Goal: Complete application form

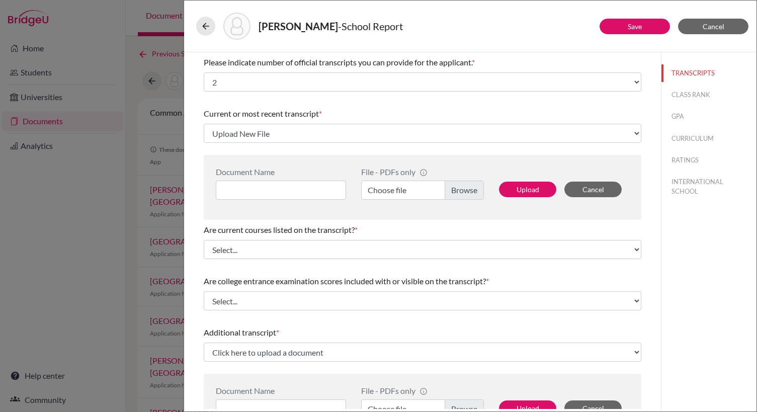
select select "2"
select select "Upload New File"
click at [240, 190] on input at bounding box center [281, 190] width 130 height 19
type input "[PERSON_NAME] HOPE High School [PERSON_NAME]"
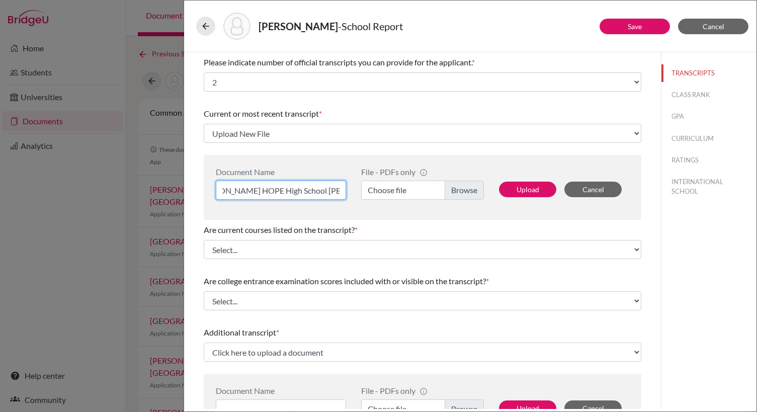
scroll to position [0, 0]
click at [452, 187] on label "Choose file" at bounding box center [422, 190] width 123 height 19
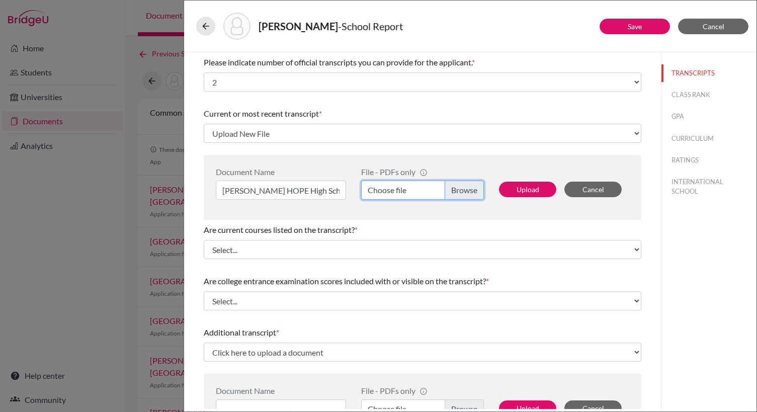
click at [452, 187] on input "Choose file" at bounding box center [422, 190] width 123 height 19
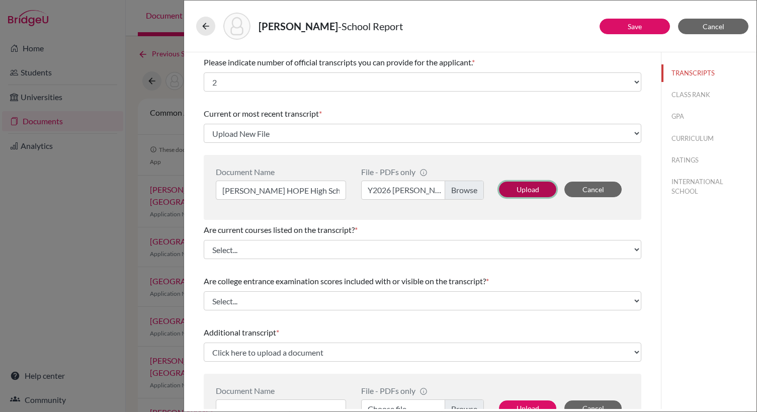
click at [526, 194] on button "Upload" at bounding box center [527, 190] width 57 height 16
select select "688961"
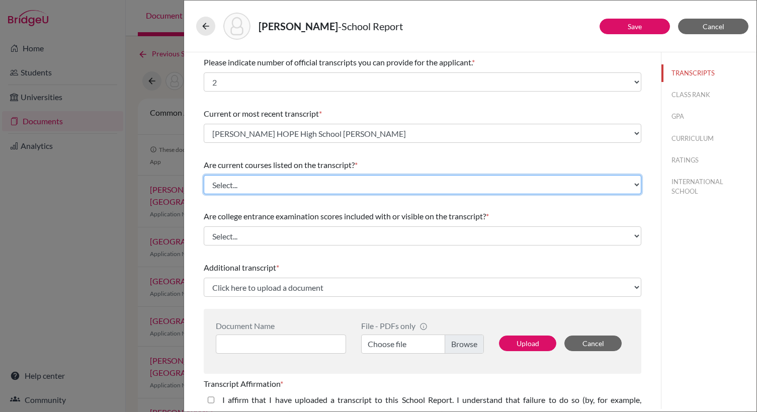
click at [312, 183] on select "Select... Yes No" at bounding box center [423, 184] width 438 height 19
select select "0"
click at [204, 175] on select "Select... Yes No" at bounding box center [423, 184] width 438 height 19
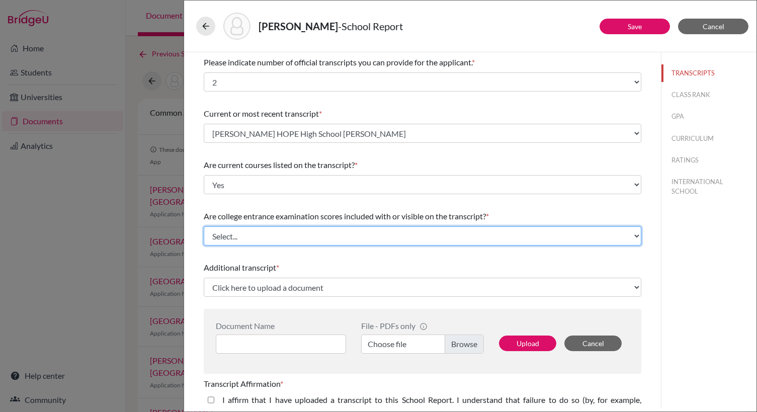
click at [276, 235] on select "Select... Yes No" at bounding box center [423, 235] width 438 height 19
select select "1"
click at [204, 226] on select "Select... Yes No" at bounding box center [423, 235] width 438 height 19
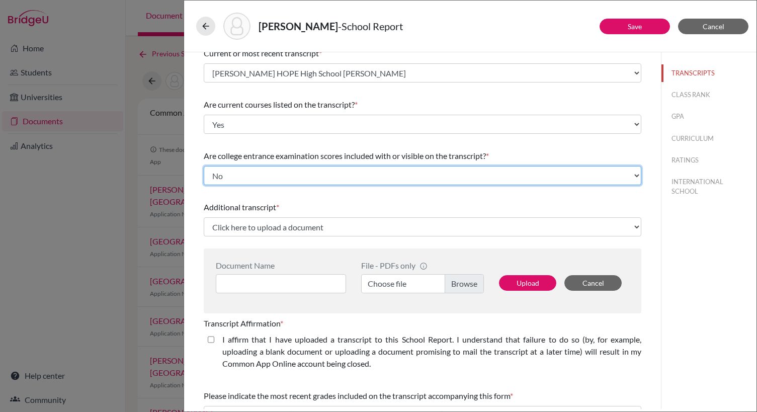
scroll to position [74, 0]
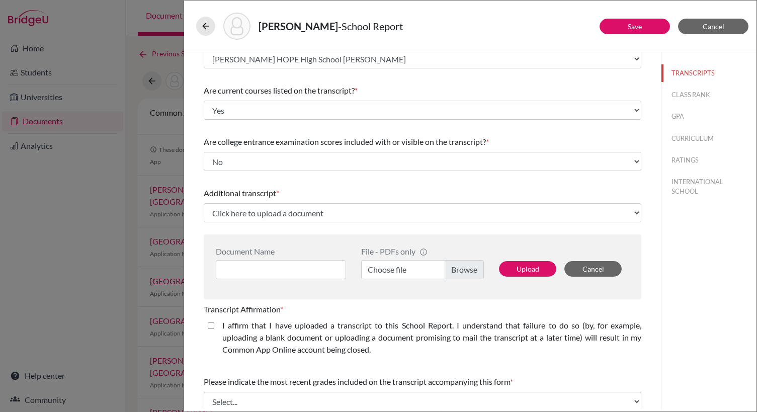
click at [288, 229] on div "Additional transcript * Click here to upload a document Upload New File Documen…" at bounding box center [423, 241] width 438 height 116
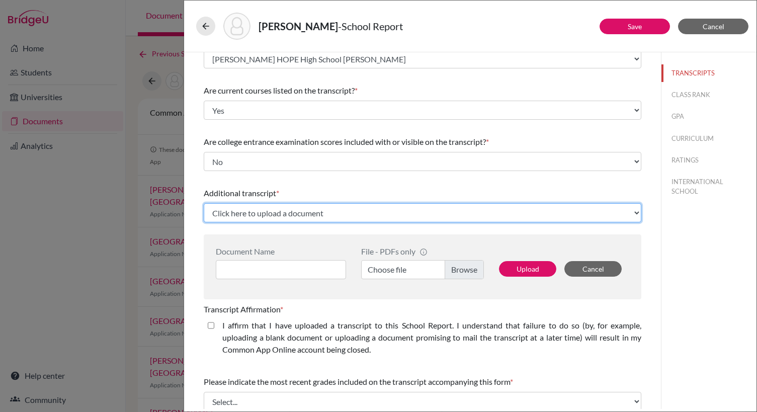
click at [291, 219] on select "Click here to upload a document Upload New File" at bounding box center [423, 212] width 438 height 19
select select "Upload New File"
click at [204, 203] on select "Click here to upload a document Upload New File" at bounding box center [423, 212] width 438 height 19
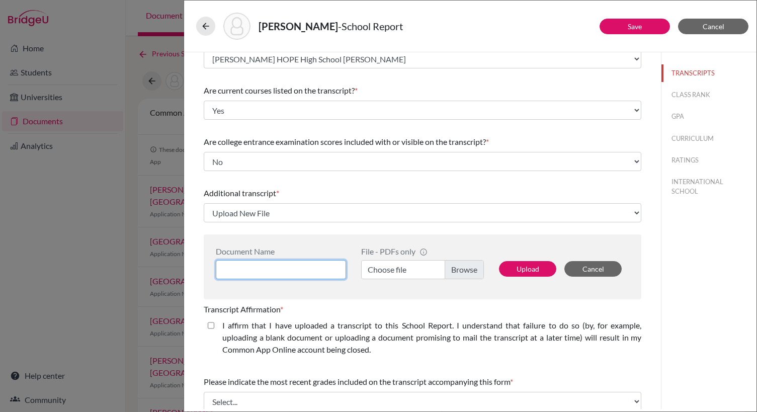
click at [276, 274] on input at bounding box center [281, 269] width 130 height 19
type input "[PERSON_NAME] Grade 10 High School Transcript"
click at [455, 269] on label "Choose file" at bounding box center [422, 269] width 123 height 19
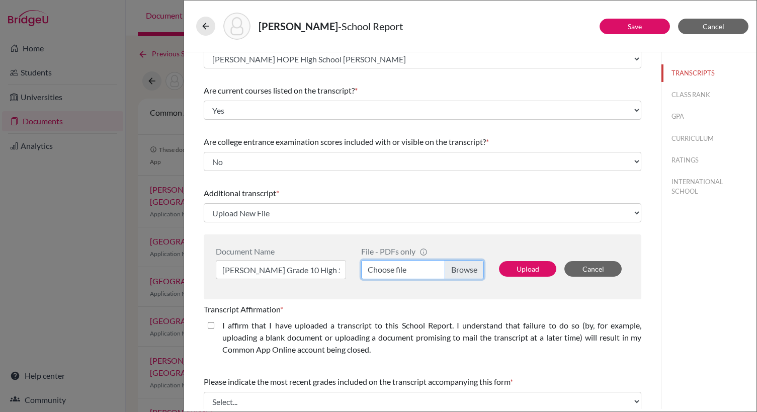
click at [455, 269] on input "Choose file" at bounding box center [422, 269] width 123 height 19
click at [534, 267] on button "Upload" at bounding box center [527, 269] width 57 height 16
select select "688962"
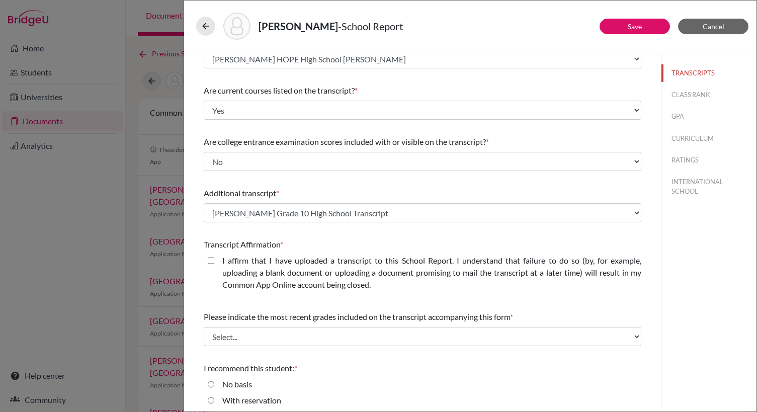
click at [210, 259] on closed\ "I affirm that I have uploaded a transcript to this School Report. I understand …" at bounding box center [211, 261] width 7 height 12
checkbox closed\ "true"
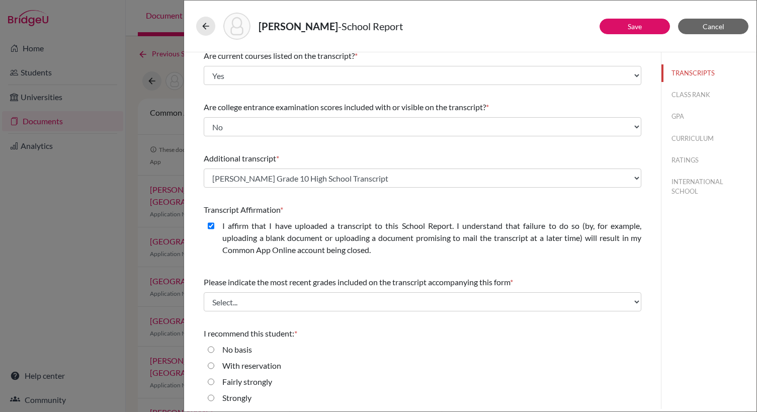
scroll to position [128, 0]
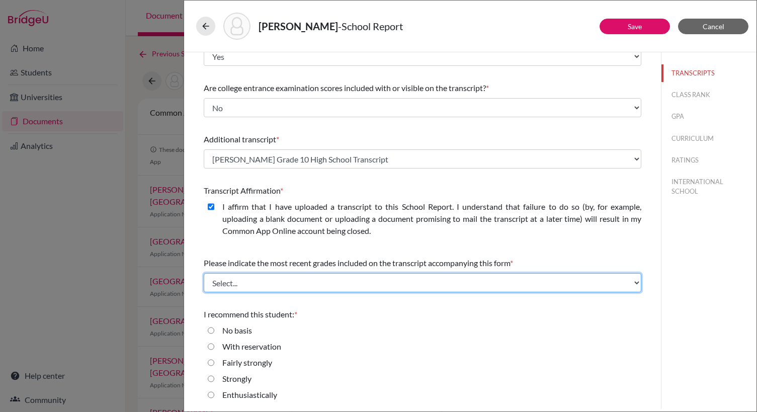
click at [337, 284] on select "Select... Final junior year grades 1st Quarter senior year grades 2nd Quarter/1…" at bounding box center [423, 282] width 438 height 19
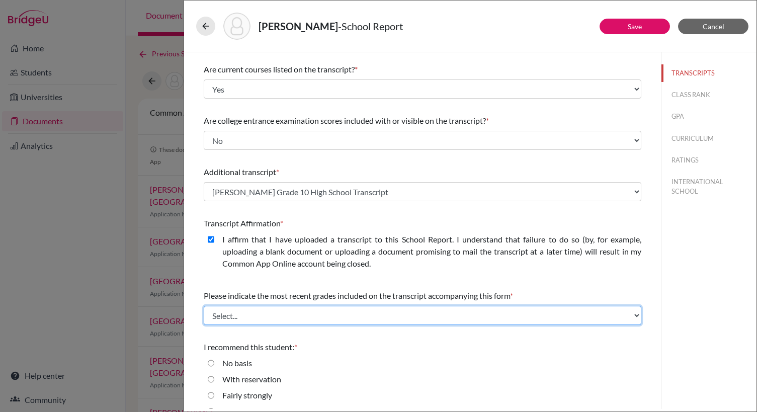
scroll to position [100, 0]
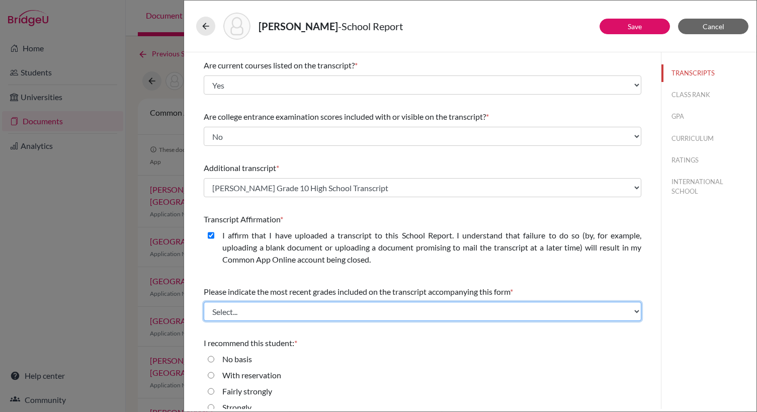
click at [339, 314] on select "Select... Final junior year grades 1st Quarter senior year grades 2nd Quarter/1…" at bounding box center [423, 311] width 438 height 19
select select "0"
click at [204, 302] on select "Select... Final junior year grades 1st Quarter senior year grades 2nd Quarter/1…" at bounding box center [423, 311] width 438 height 19
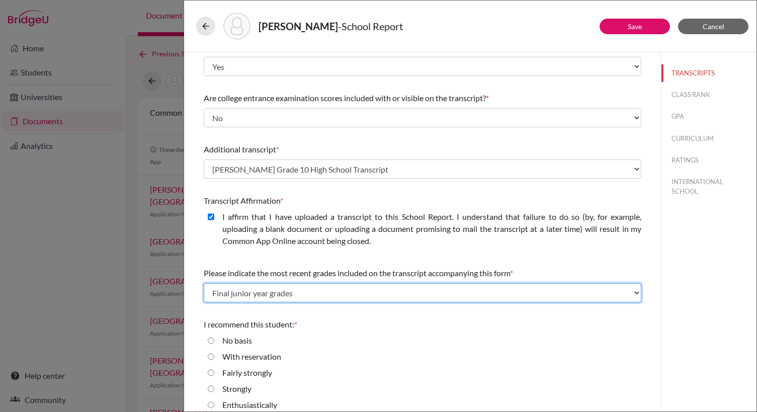
scroll to position [128, 0]
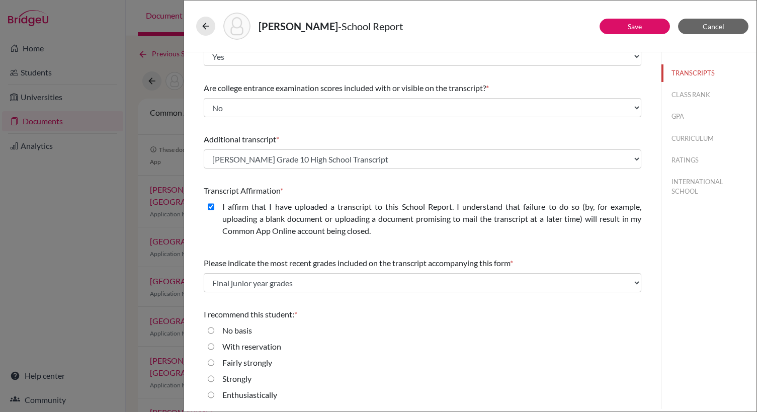
click at [214, 379] on div "Strongly" at bounding box center [232, 381] width 37 height 16
click at [208, 379] on input "Strongly" at bounding box center [211, 379] width 7 height 12
radio input "true"
click at [642, 28] on button "Save" at bounding box center [635, 27] width 70 height 16
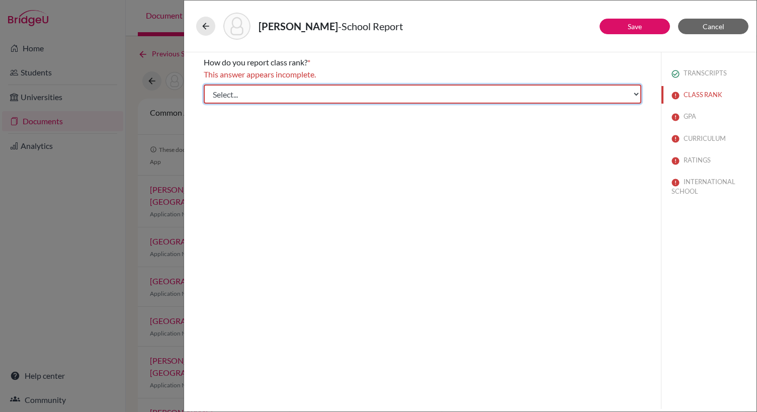
click at [489, 97] on select "Select... Exact Decile Quintile Quartile None" at bounding box center [423, 94] width 438 height 19
select select "5"
click at [204, 85] on select "Select... Exact Decile Quintile Quartile None" at bounding box center [423, 94] width 438 height 19
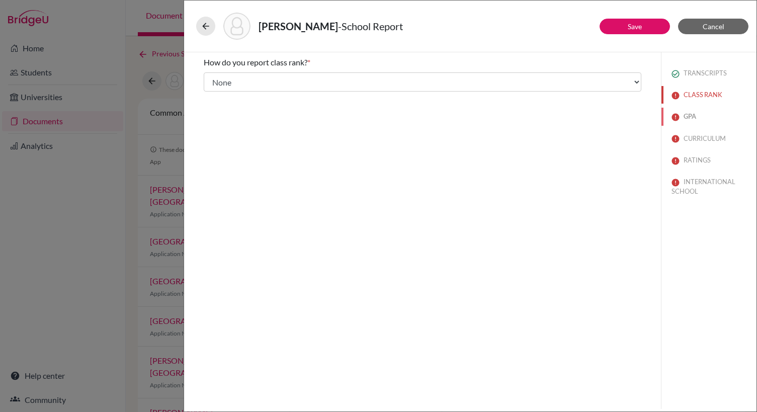
click at [683, 118] on button "GPA" at bounding box center [709, 117] width 95 height 18
click at [211, 91] on input "Yes" at bounding box center [211, 91] width 7 height 12
radio input "true"
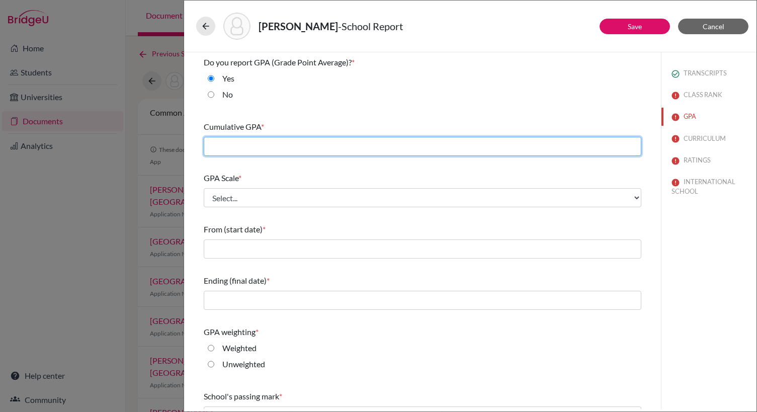
click at [238, 144] on input "text" at bounding box center [423, 146] width 438 height 19
type input "3.5"
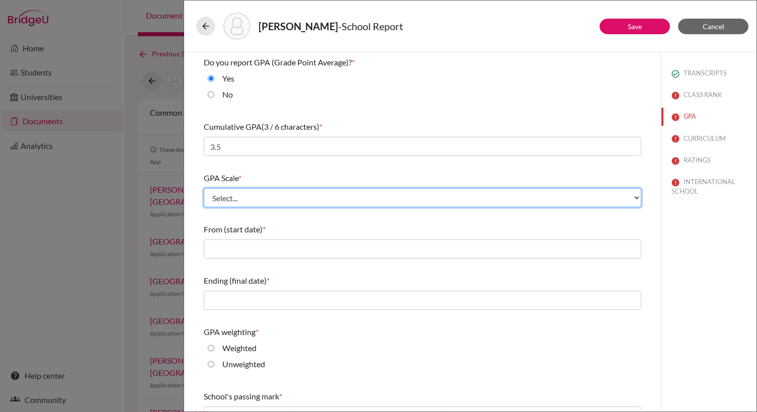
click at [216, 199] on select "Select... 4 5 6 7 8 9 10 11 12 13 14 15 16 17 18 19 20 100" at bounding box center [423, 197] width 438 height 19
select select "4"
click at [204, 188] on select "Select... 4 5 6 7 8 9 10 11 12 13 14 15 16 17 18 19 20 100" at bounding box center [423, 197] width 438 height 19
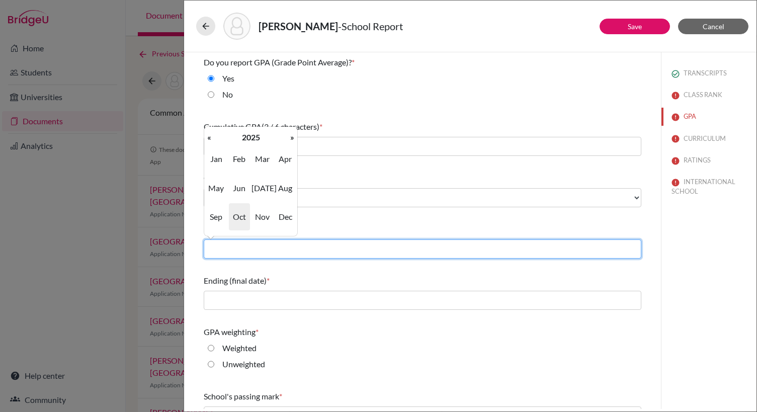
click at [221, 250] on input "text" at bounding box center [423, 248] width 438 height 19
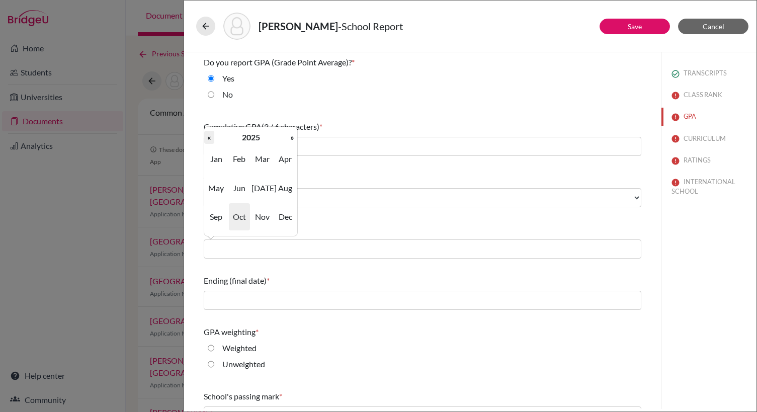
click at [212, 140] on th "«" at bounding box center [209, 137] width 10 height 13
click at [278, 184] on span "Aug" at bounding box center [285, 188] width 21 height 27
type input "08/2022"
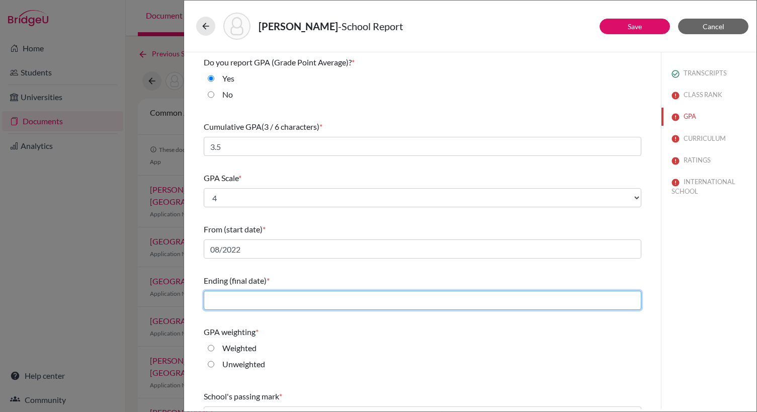
click at [232, 308] on input "text" at bounding box center [423, 300] width 438 height 19
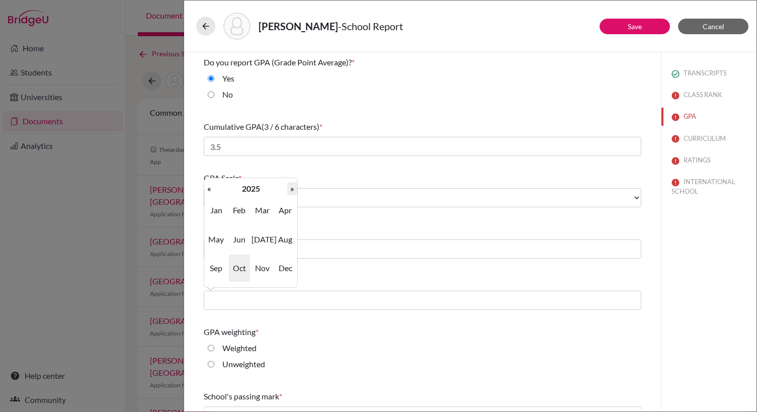
click at [289, 187] on th "»" at bounding box center [292, 188] width 10 height 13
click at [211, 187] on th "«" at bounding box center [209, 188] width 10 height 13
click at [214, 234] on span "May" at bounding box center [216, 239] width 21 height 27
type input "05/2026"
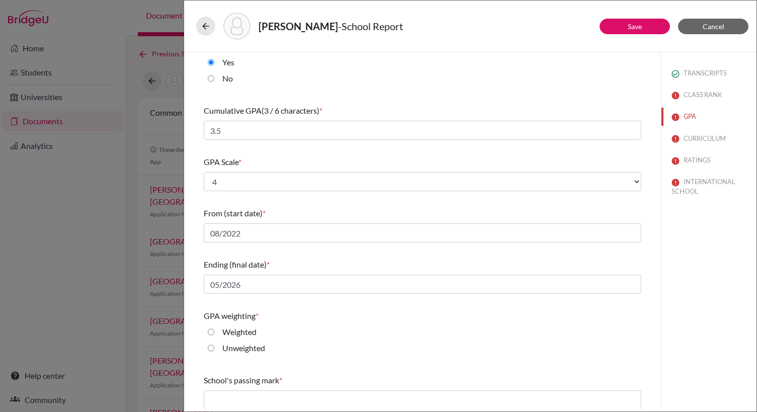
scroll to position [17, 0]
click at [212, 330] on input "Weighted" at bounding box center [211, 331] width 7 height 12
radio input "true"
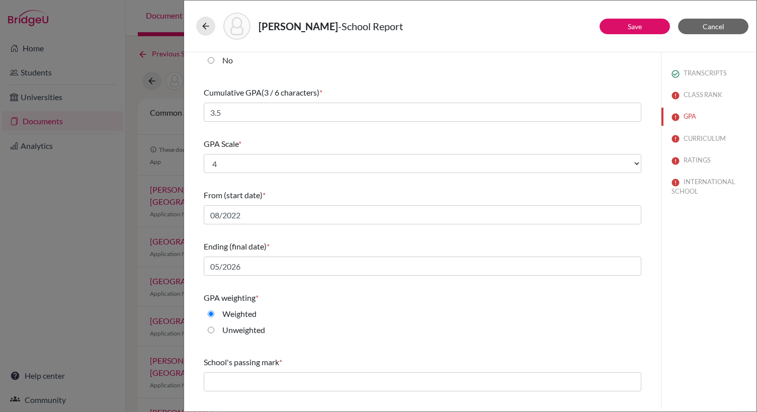
scroll to position [72, 0]
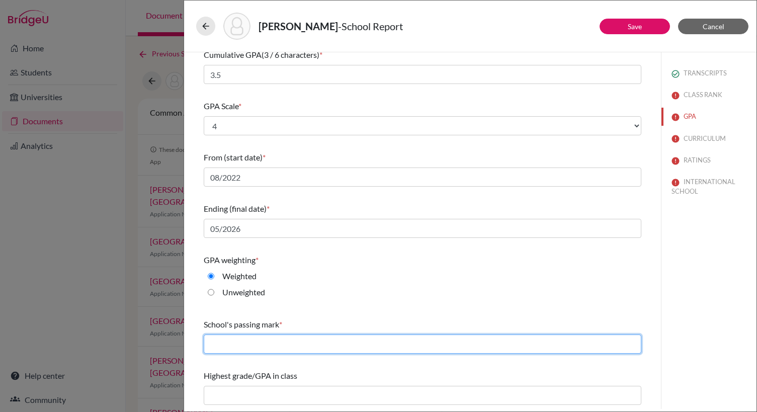
click at [310, 347] on input "text" at bounding box center [423, 344] width 438 height 19
type input "2.0"
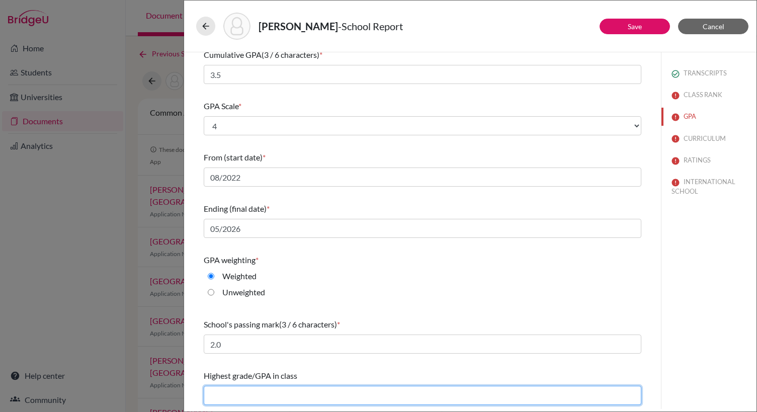
click at [316, 392] on input "text" at bounding box center [423, 395] width 438 height 19
type input "5.5"
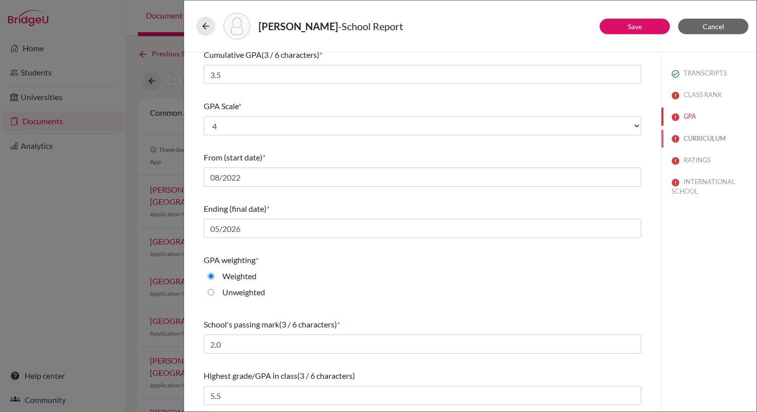
click at [684, 143] on button "CURRICULUM" at bounding box center [709, 139] width 95 height 18
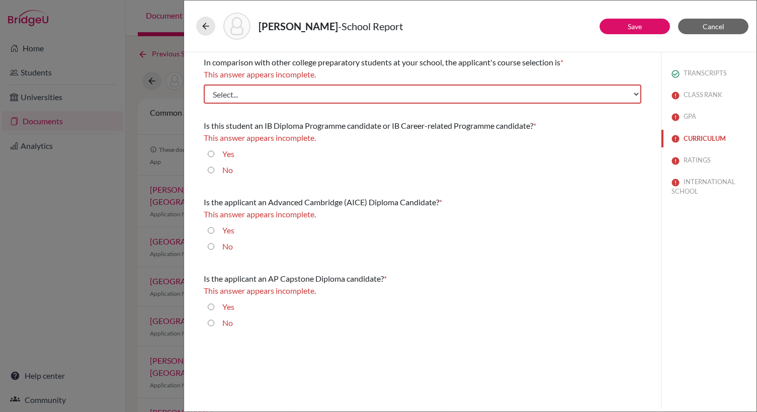
scroll to position [0, 0]
click at [311, 94] on select "Select... Less than demanding Average [PERSON_NAME] Very demanding Most demandi…" at bounding box center [423, 94] width 438 height 19
select select "3"
click at [204, 85] on select "Select... Less than demanding Average [PERSON_NAME] Very demanding Most demandi…" at bounding box center [423, 94] width 438 height 19
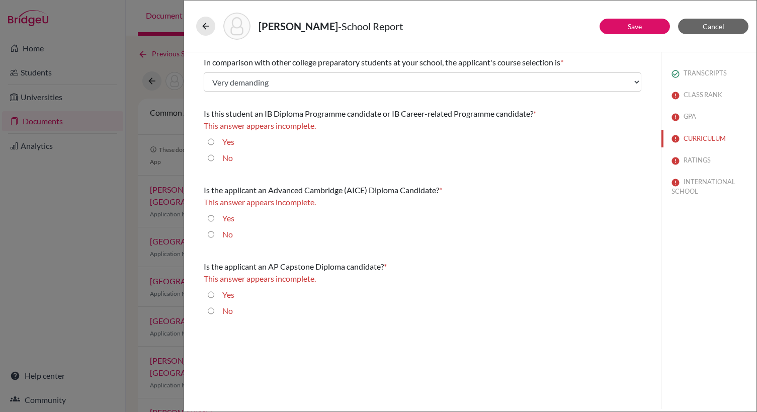
click at [211, 140] on input "Yes" at bounding box center [211, 142] width 7 height 12
radio input "true"
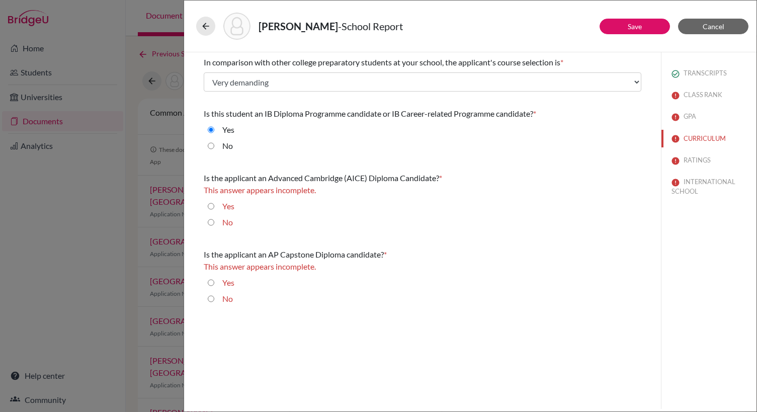
click at [210, 221] on input "No" at bounding box center [211, 222] width 7 height 12
radio input "true"
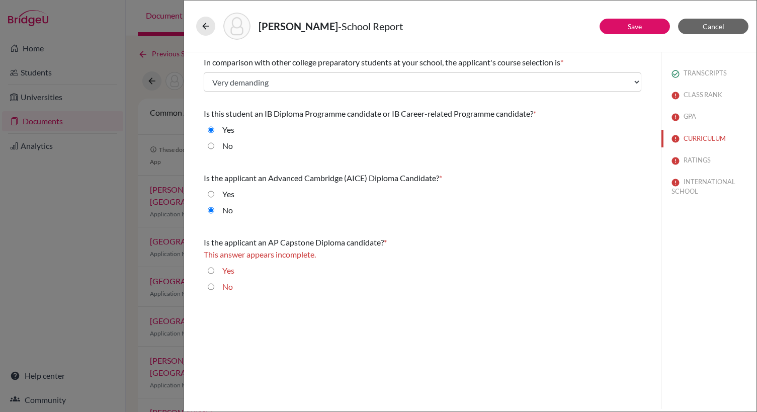
click at [209, 288] on input "No" at bounding box center [211, 287] width 7 height 12
radio input "true"
click at [683, 156] on button "RATINGS" at bounding box center [709, 160] width 95 height 18
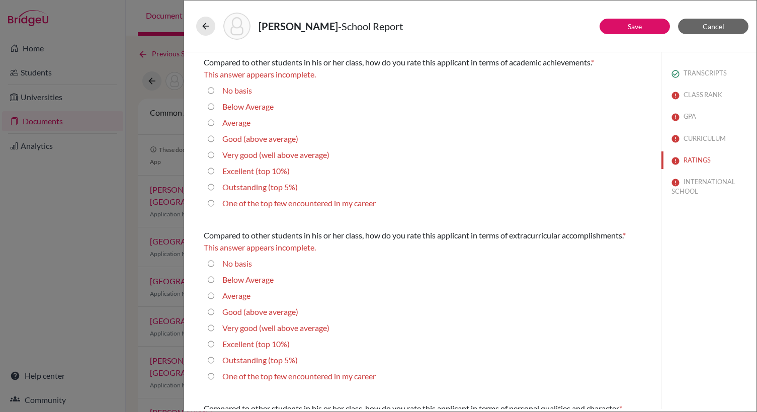
click at [232, 154] on label "Very good (well above average)" at bounding box center [275, 155] width 107 height 12
click at [214, 154] on average\) "Very good (well above average)" at bounding box center [211, 155] width 7 height 12
radio average\) "true"
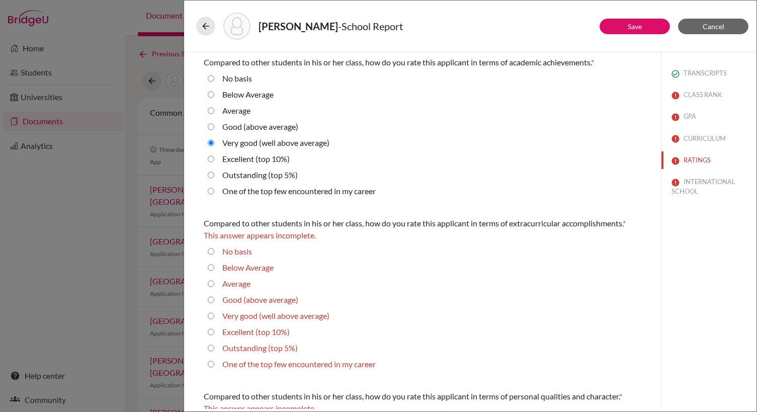
click at [233, 130] on label "Good (above average)" at bounding box center [260, 127] width 76 height 12
click at [214, 130] on average\) "Good (above average)" at bounding box center [211, 127] width 7 height 12
radio average\) "true"
click at [213, 316] on average\) "Very good (well above average)" at bounding box center [211, 316] width 7 height 12
radio average\) "true"
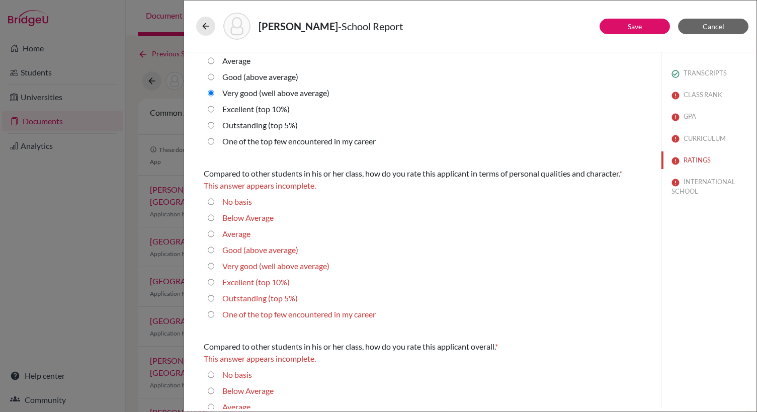
scroll to position [220, 0]
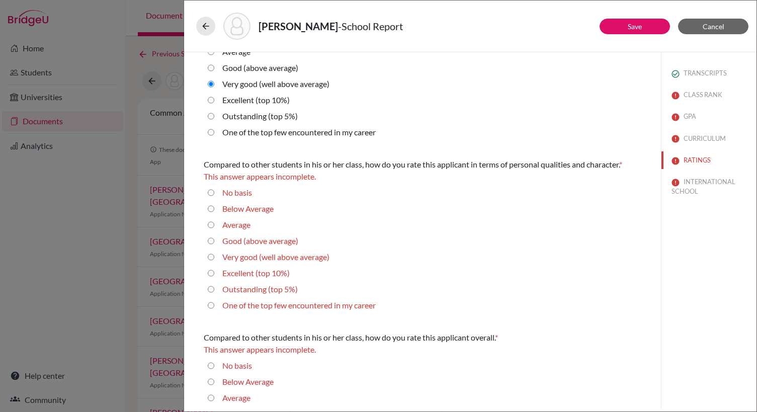
click at [220, 258] on div "Very good (well above average)" at bounding box center [271, 259] width 115 height 16
click at [209, 257] on average\) "Very good (well above average)" at bounding box center [211, 257] width 7 height 12
radio average\) "true"
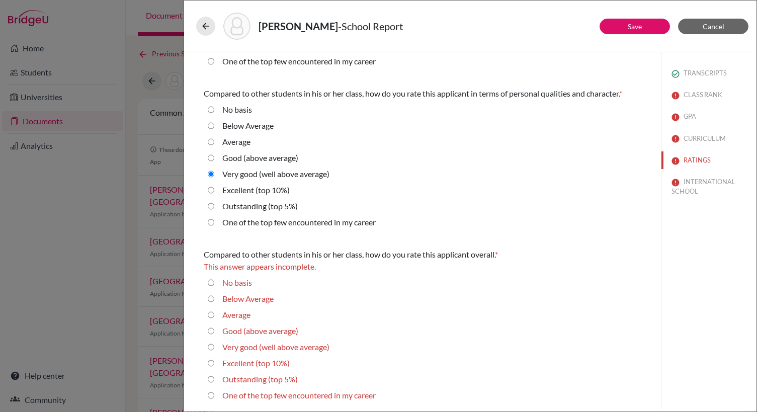
scroll to position [291, 0]
click at [210, 348] on average\) "Very good (well above average)" at bounding box center [211, 347] width 7 height 12
radio average\) "true"
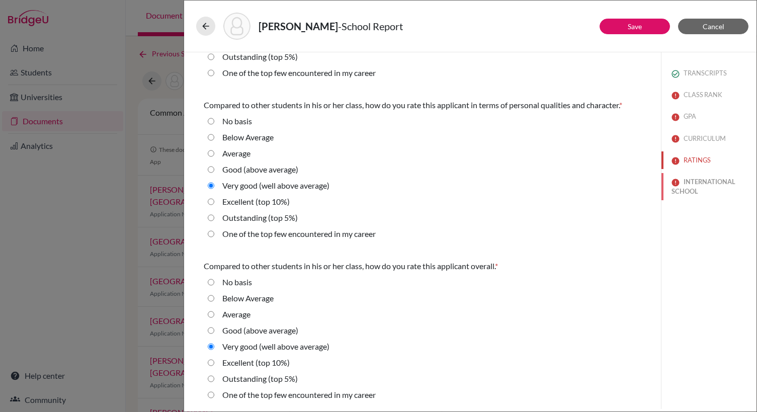
click at [667, 190] on button "INTERNATIONAL SCHOOL" at bounding box center [709, 186] width 95 height 27
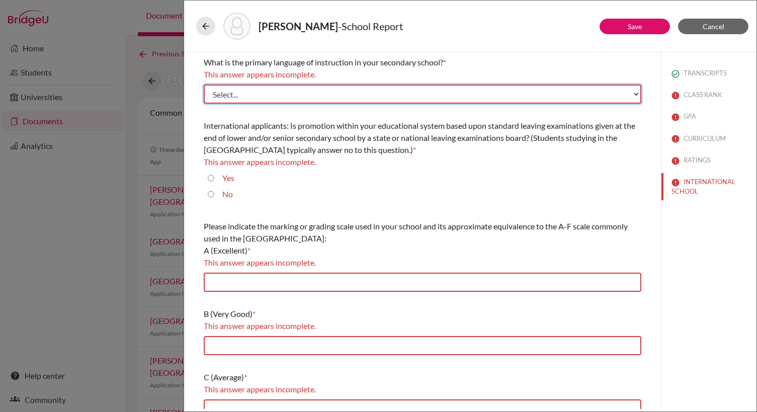
click at [359, 92] on select "Select... Albanian Arabic Armenian Assamese Azerbaijani Belarusian Bengali Bulg…" at bounding box center [423, 94] width 438 height 19
select select "14"
click at [204, 85] on select "Select... Albanian Arabic Armenian Assamese Azerbaijani Belarusian Bengali Bulg…" at bounding box center [423, 94] width 438 height 19
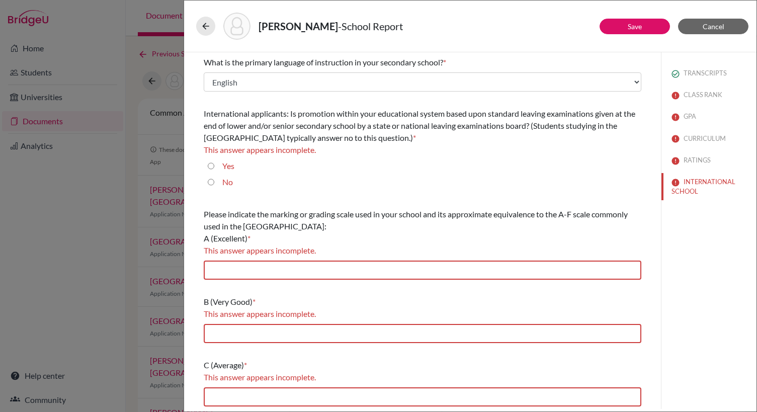
click at [214, 182] on div "No" at bounding box center [223, 184] width 19 height 16
click at [213, 182] on input "No" at bounding box center [211, 182] width 7 height 12
radio input "true"
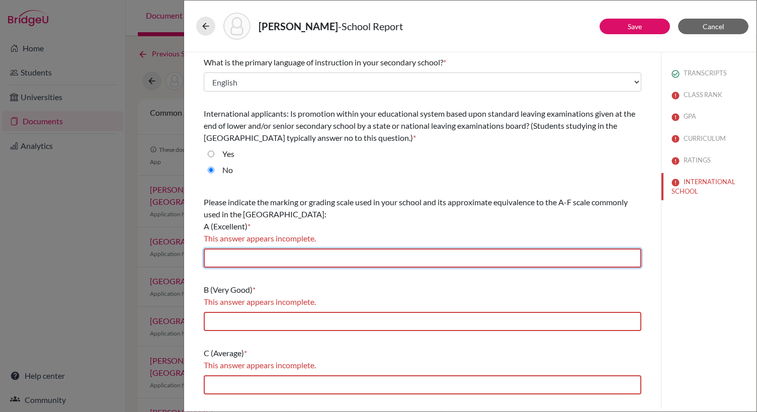
click at [277, 260] on input "text" at bounding box center [423, 258] width 438 height 19
type input "HOPE: 4.3; IGCE: 5.3; IB: 6.0"
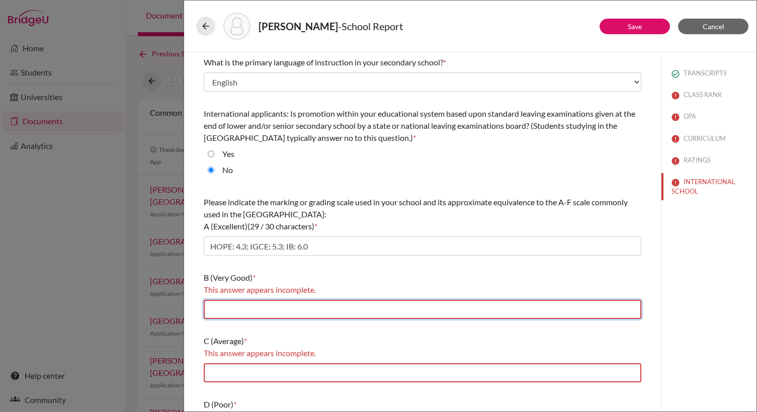
click at [271, 314] on input "text" at bounding box center [423, 309] width 438 height 19
type input "HOPE: 3.3; IGCSE: 4.3; IB: 5.0"
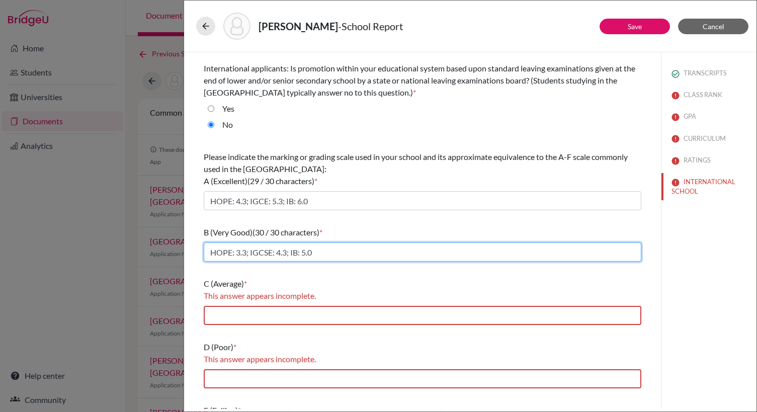
scroll to position [49, 0]
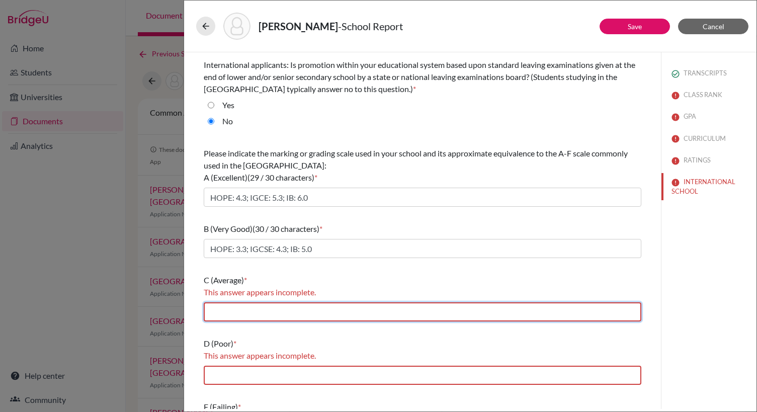
click at [279, 317] on input "text" at bounding box center [423, 311] width 438 height 19
type input "HOPE: 2.3; IGCSE: 3.3; IB: 2.5"
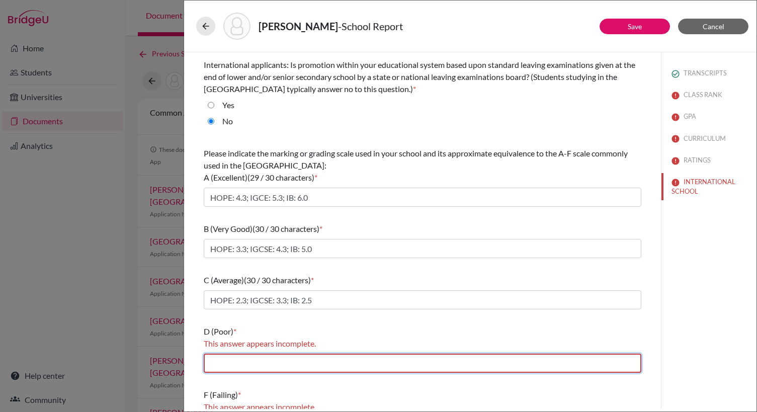
click at [280, 363] on input "text" at bounding box center [423, 363] width 438 height 19
type input "HOPE: 1.3; IGCSE: 2.3; IB: 1.0"
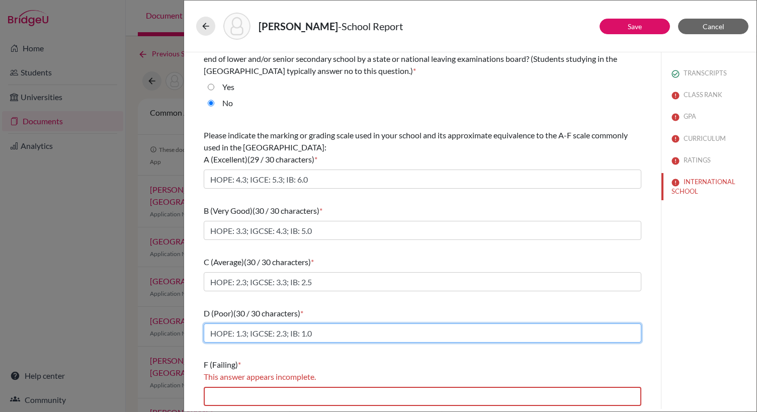
scroll to position [68, 0]
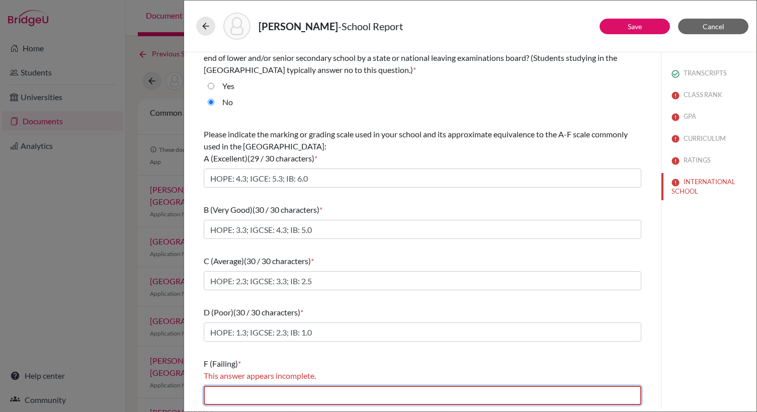
click at [274, 399] on input "text" at bounding box center [423, 395] width 438 height 19
type input "HOPE: 0.3; IGCSE: 1.3; IB: 0"
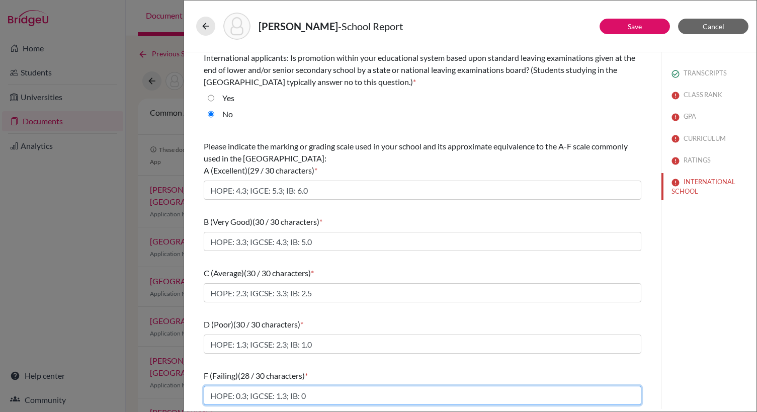
scroll to position [56, 0]
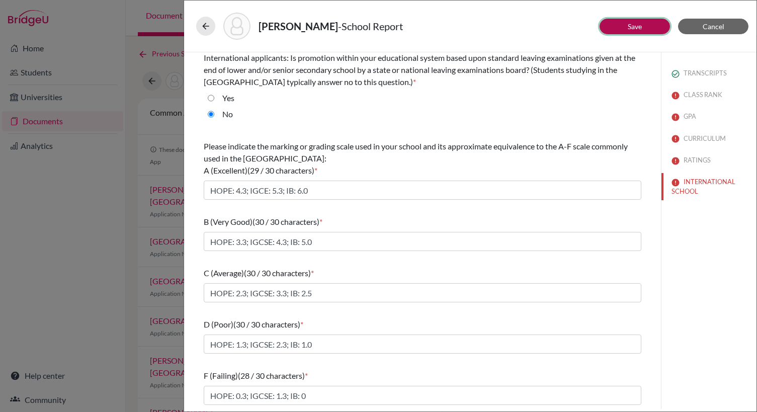
click at [620, 34] on button "Save" at bounding box center [635, 27] width 70 height 16
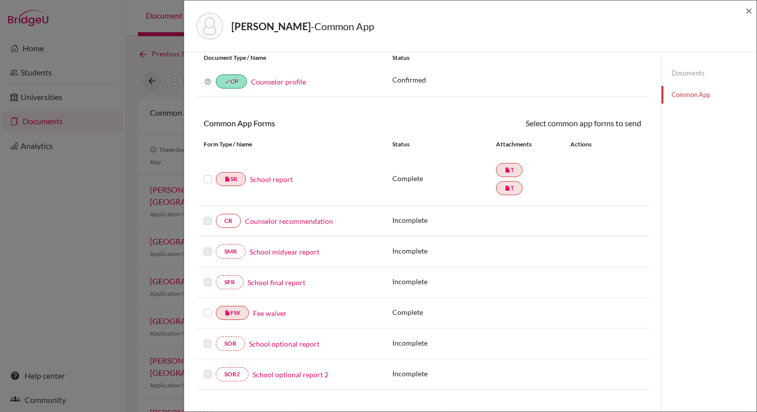
scroll to position [53, 0]
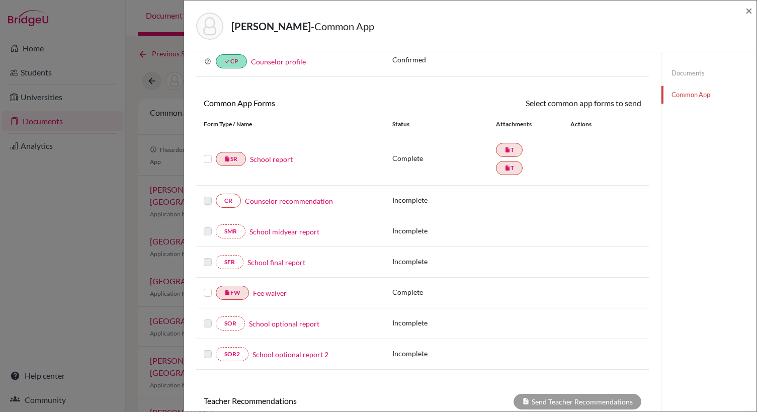
click at [297, 203] on link "Counselor recommendation" at bounding box center [289, 201] width 88 height 11
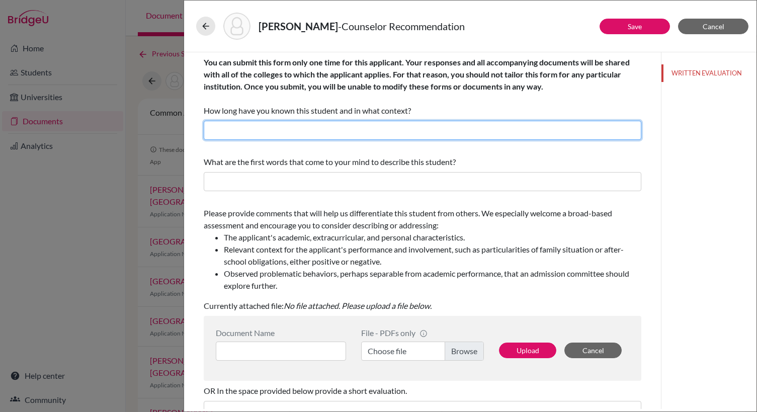
click at [327, 129] on input "text" at bounding box center [423, 130] width 438 height 19
click at [214, 131] on input "3 years as a school counselor" at bounding box center [423, 130] width 438 height 19
type input "2 years as a school counselor"
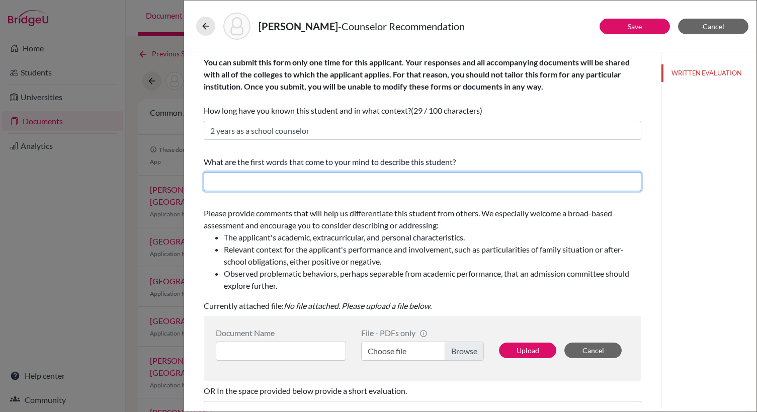
click at [279, 186] on input "text" at bounding box center [423, 181] width 438 height 19
type input "Kind, focused,"
